Goal: Transaction & Acquisition: Purchase product/service

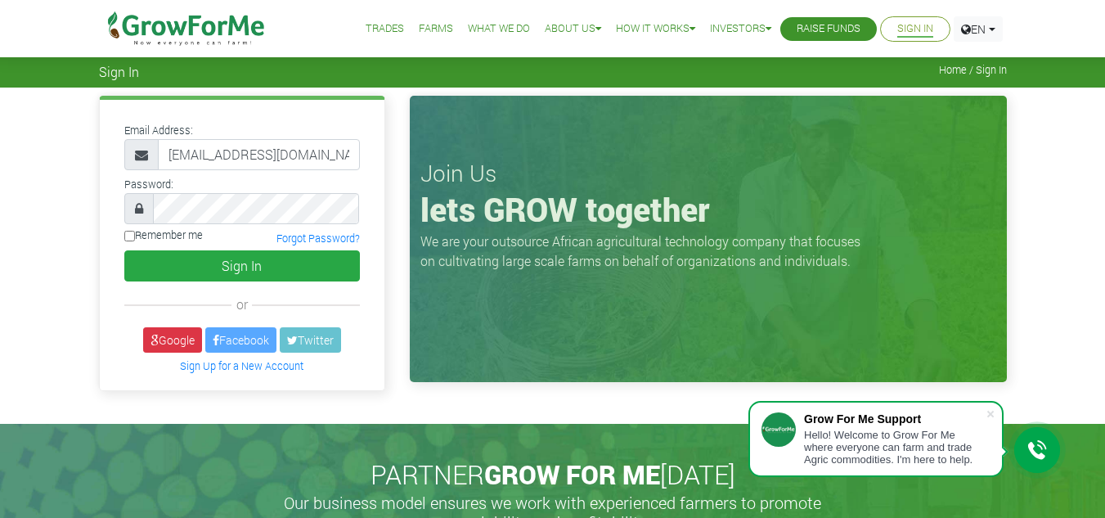
click at [174, 272] on button "Sign In" at bounding box center [242, 265] width 236 height 31
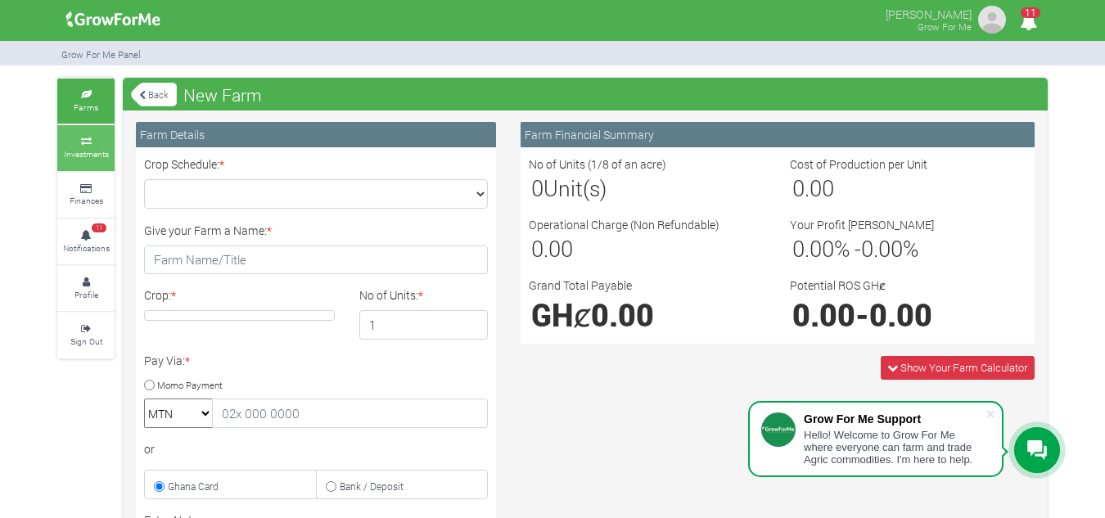
click at [110, 142] on link "Investments" at bounding box center [85, 147] width 57 height 45
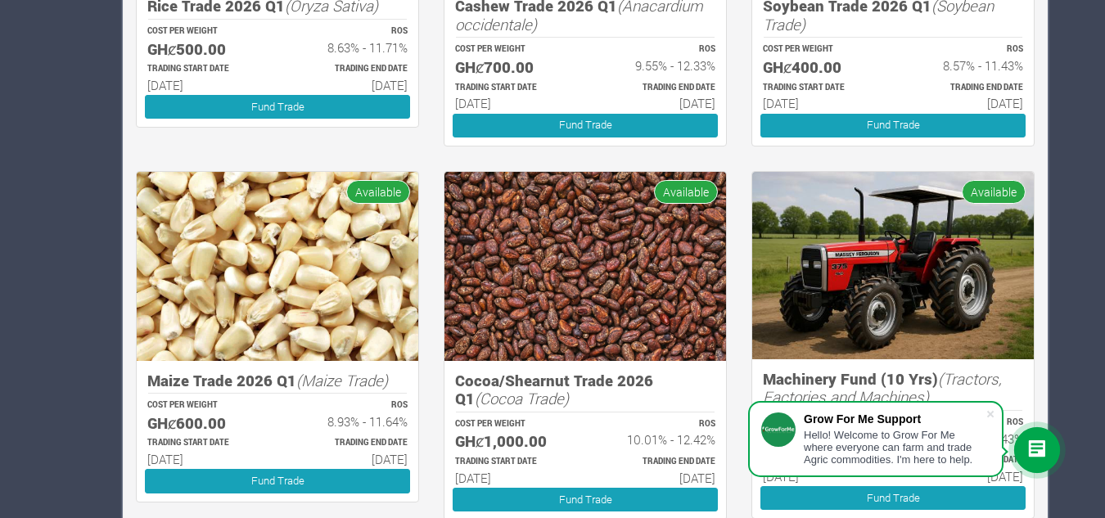
scroll to position [542, 0]
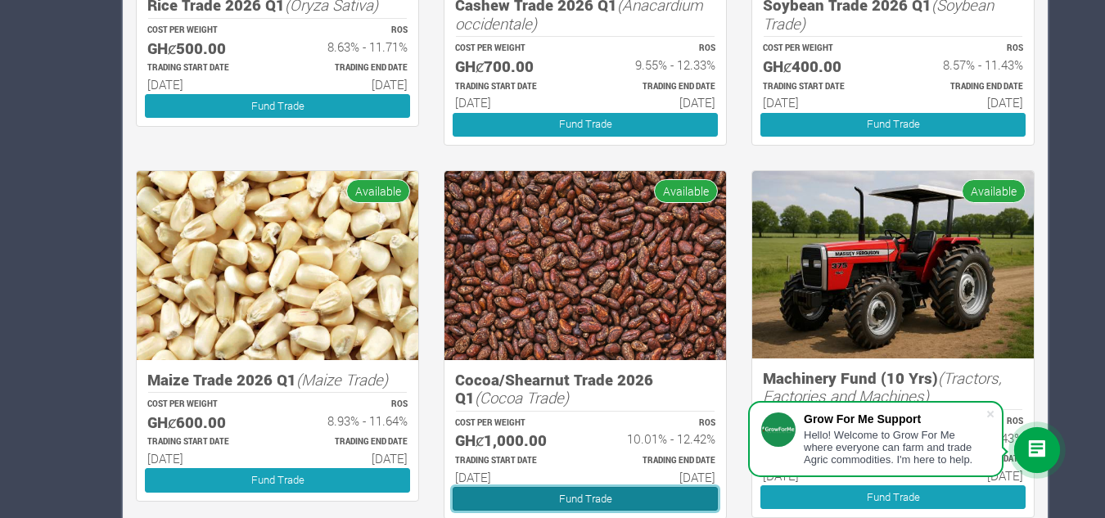
click at [558, 500] on link "Fund Trade" at bounding box center [584, 499] width 265 height 24
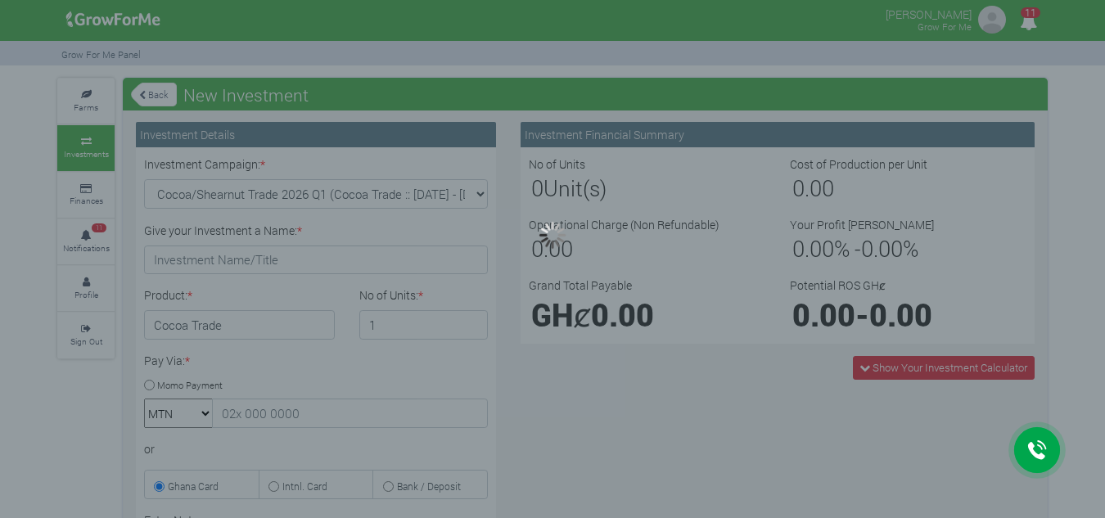
type input "1"
